Goal: Transaction & Acquisition: Subscribe to service/newsletter

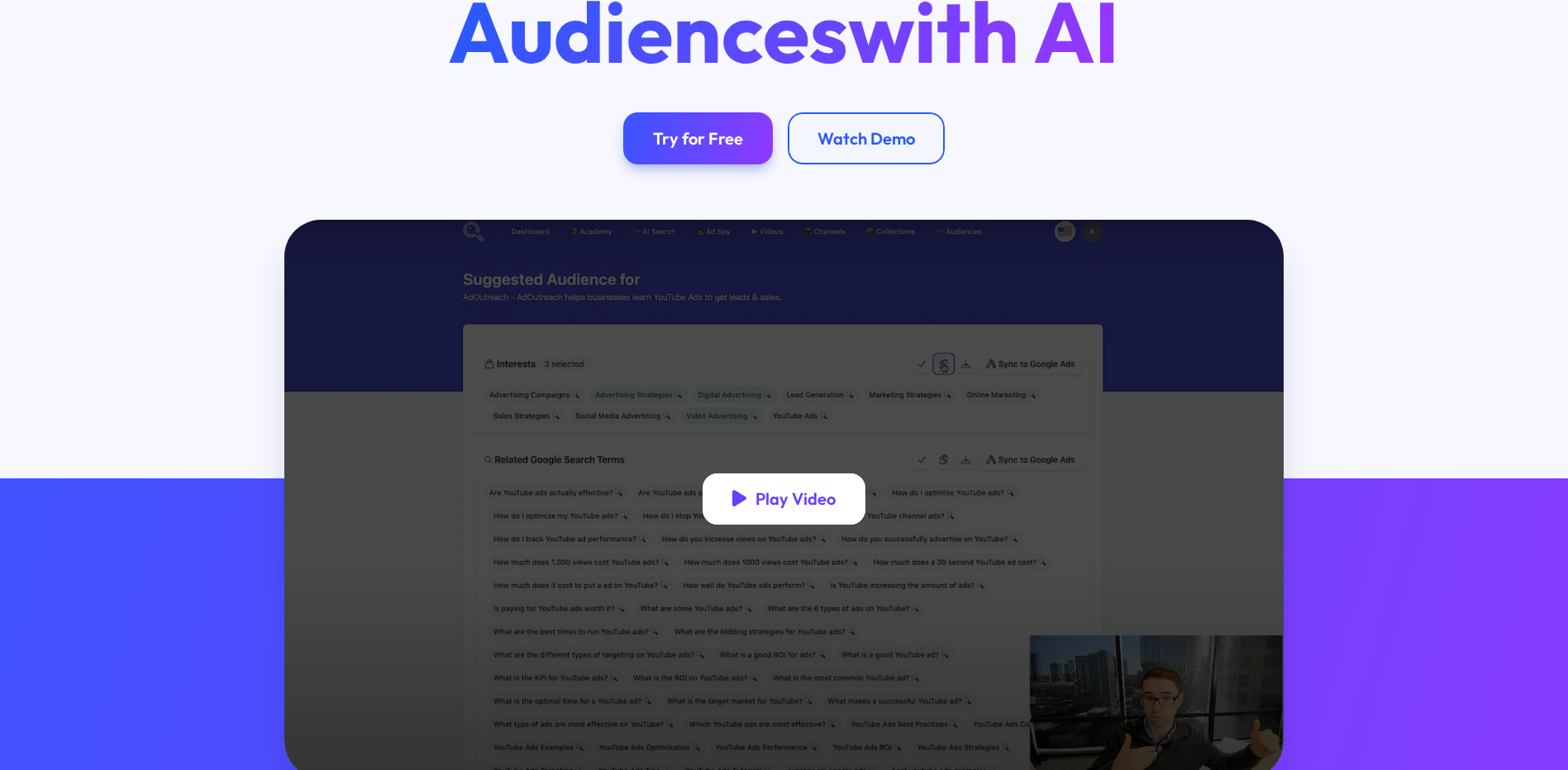
click at [813, 504] on div "Play Video" at bounding box center [795, 499] width 80 height 20
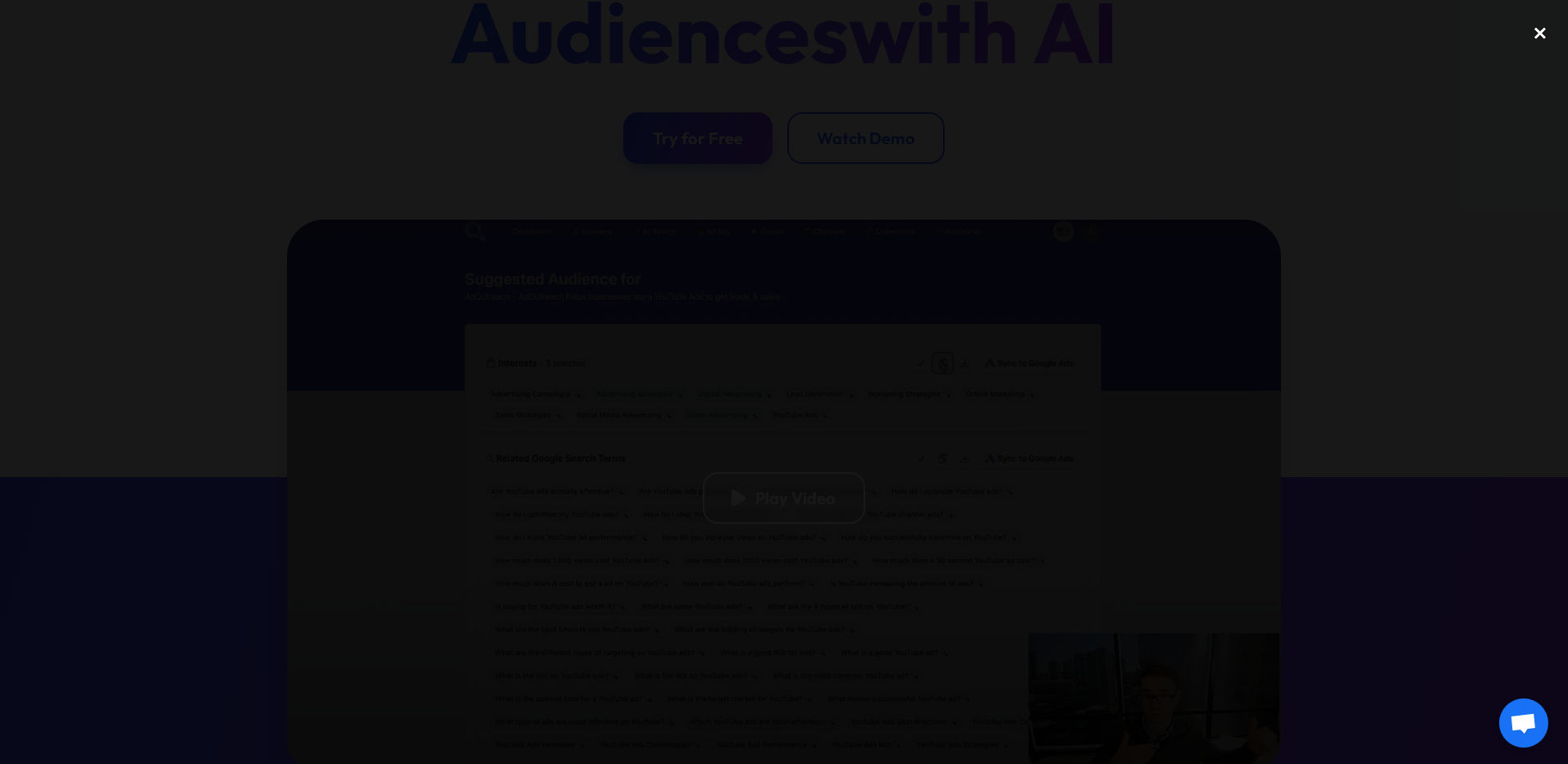
click at [1541, 36] on div "close lightbox" at bounding box center [1541, 33] width 56 height 36
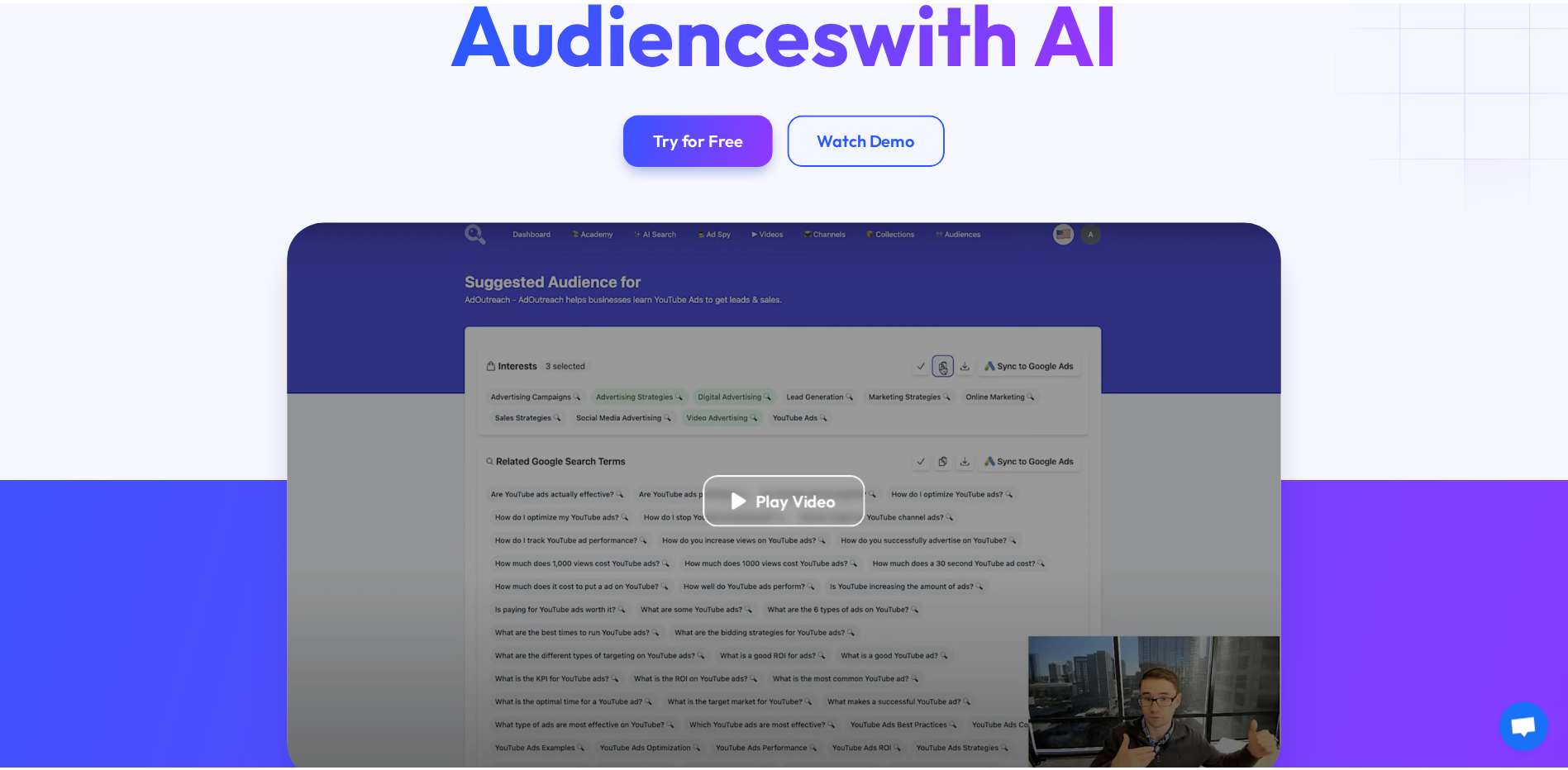
scroll to position [261, 0]
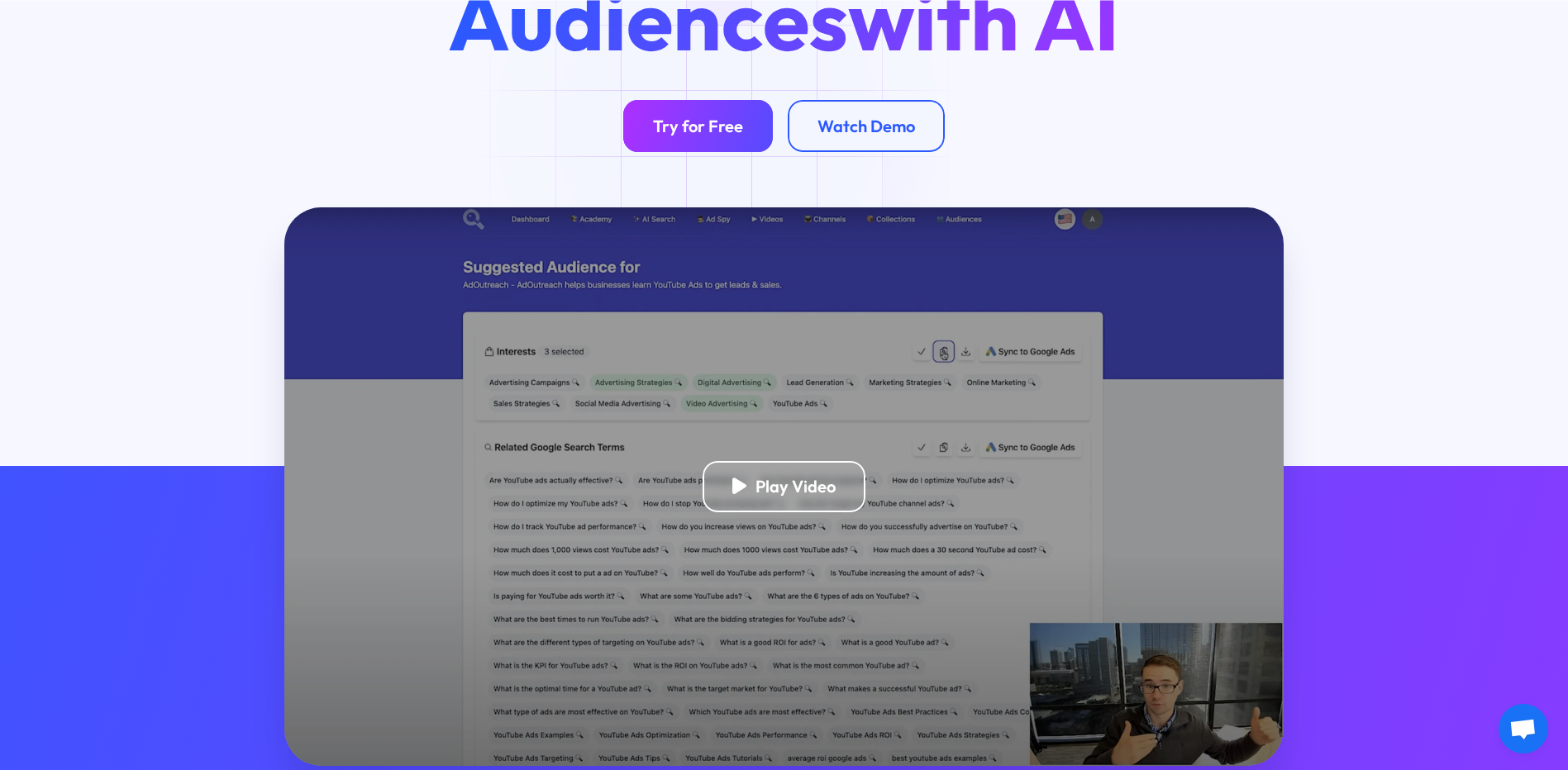
click at [723, 125] on div "Try for Free" at bounding box center [698, 126] width 90 height 20
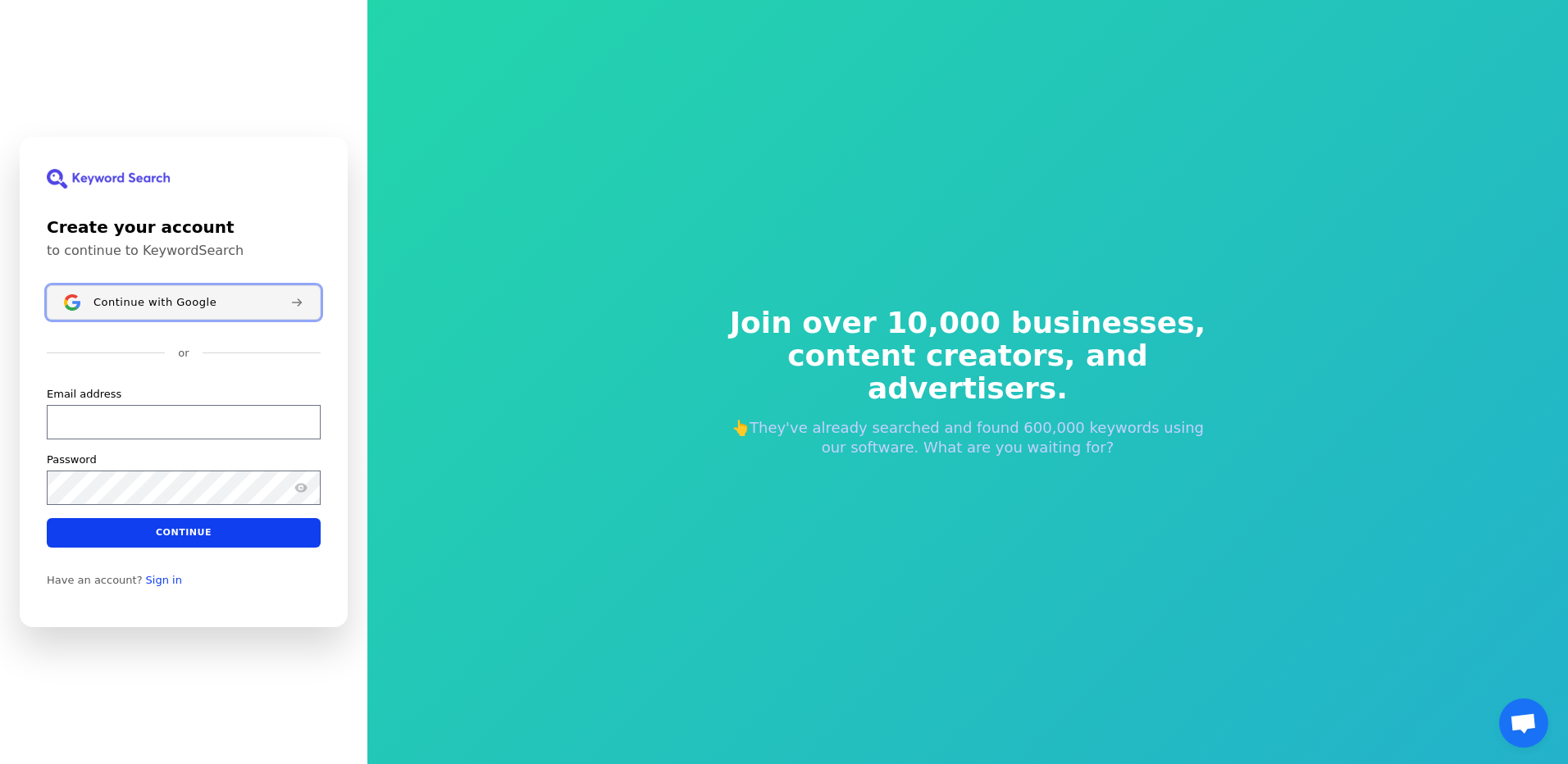
click at [192, 301] on span "Continue with Google" at bounding box center [155, 303] width 123 height 14
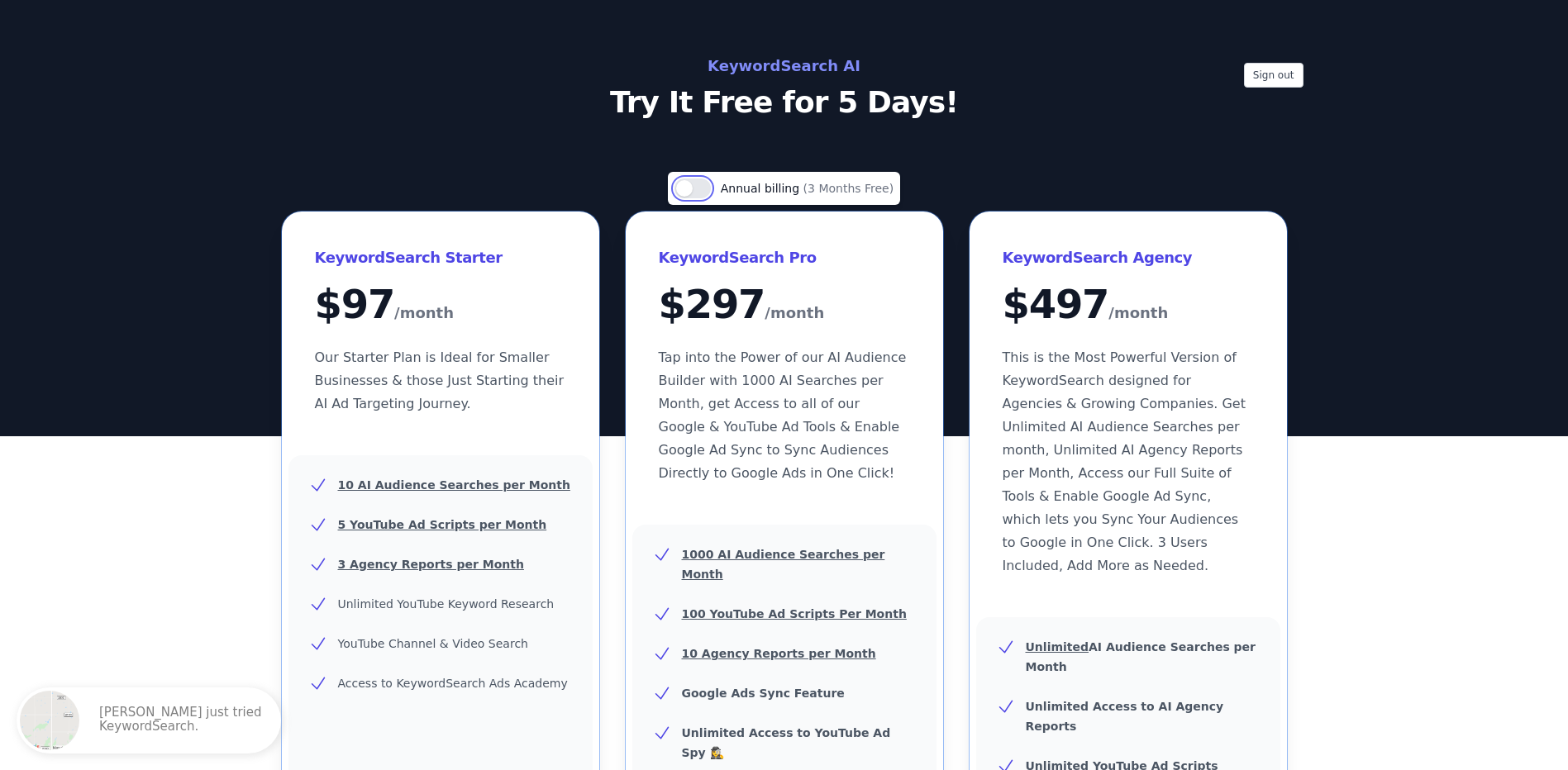
click at [708, 189] on button "Use setting" at bounding box center [692, 188] width 36 height 20
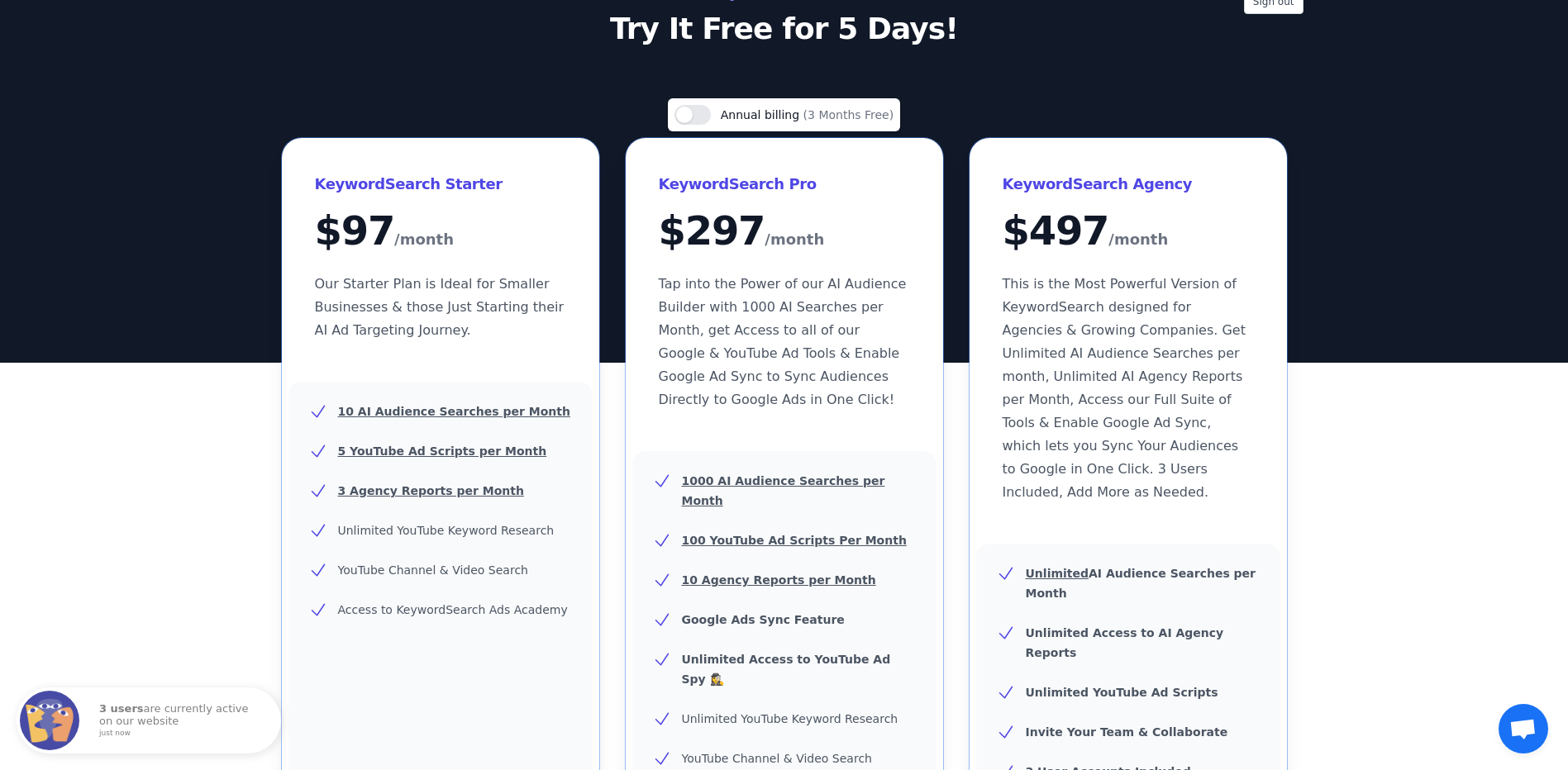
scroll to position [948, 0]
